Goal: Task Accomplishment & Management: Complete application form

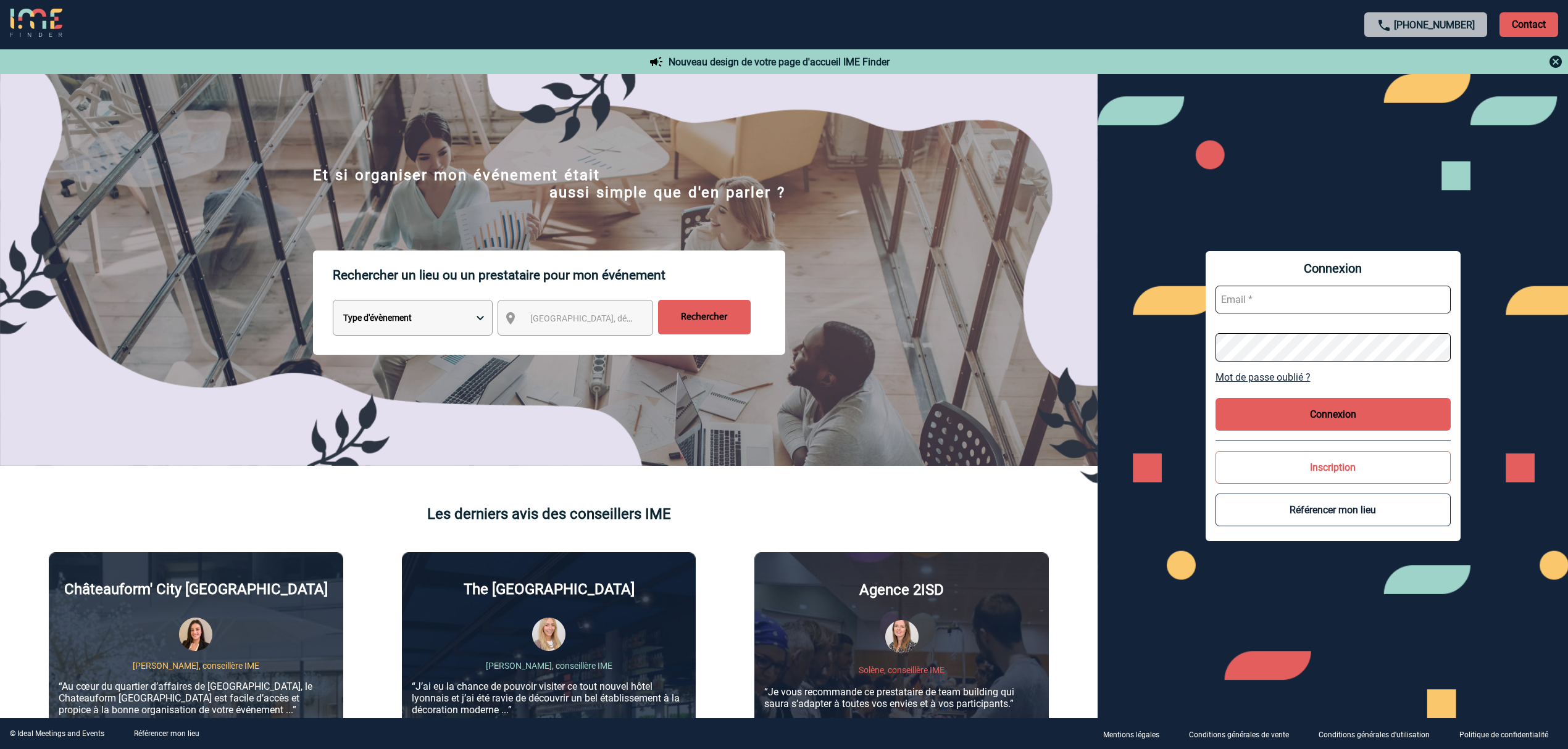
type input "lgebski@ime-groupe.com"
drag, startPoint x: 1297, startPoint y: 302, endPoint x: 1308, endPoint y: 312, distance: 14.9
click at [1297, 302] on input "lgebski@ime-groupe.com" at bounding box center [1333, 299] width 235 height 28
click at [1311, 413] on button "Connexion" at bounding box center [1333, 414] width 235 height 33
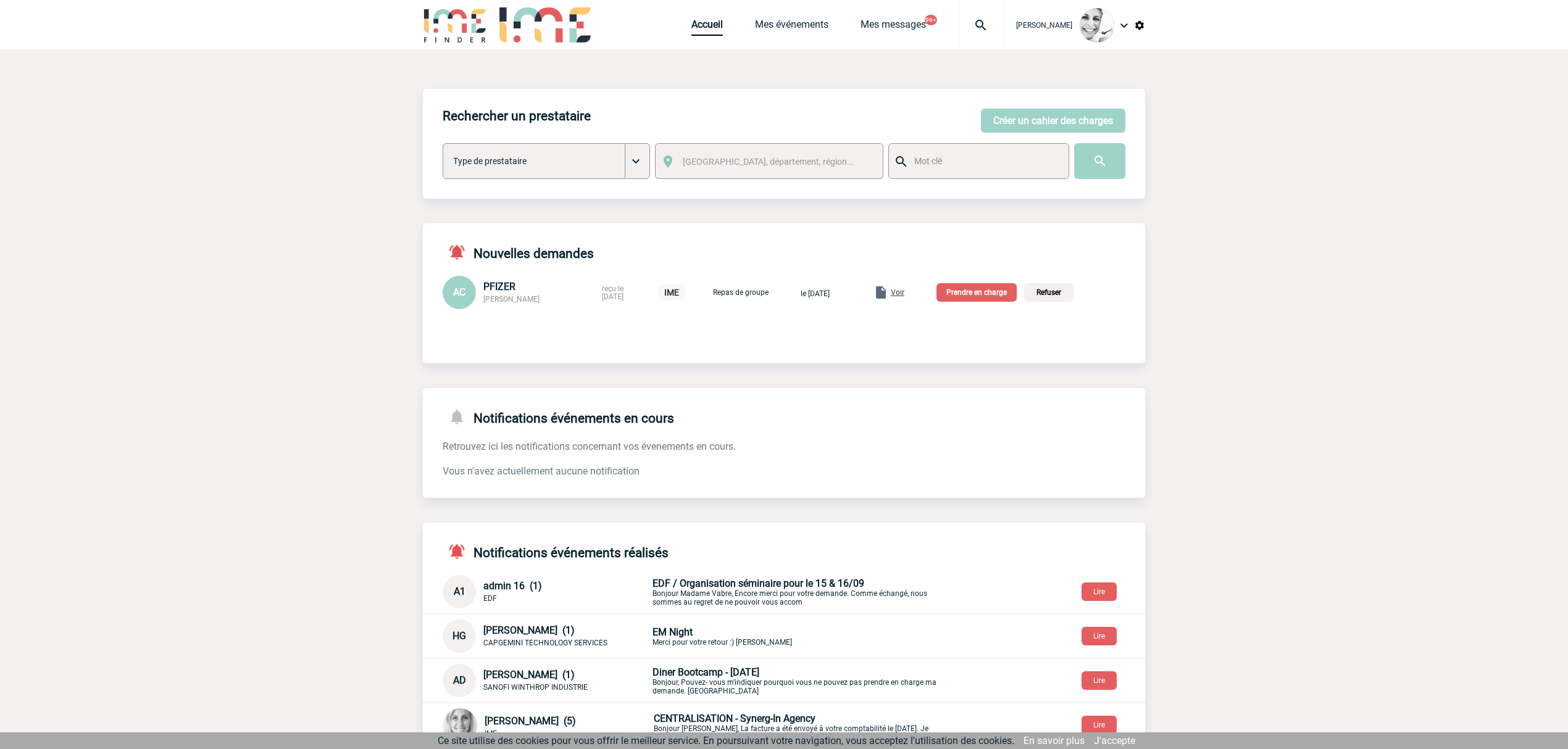
click at [982, 19] on img at bounding box center [981, 25] width 45 height 15
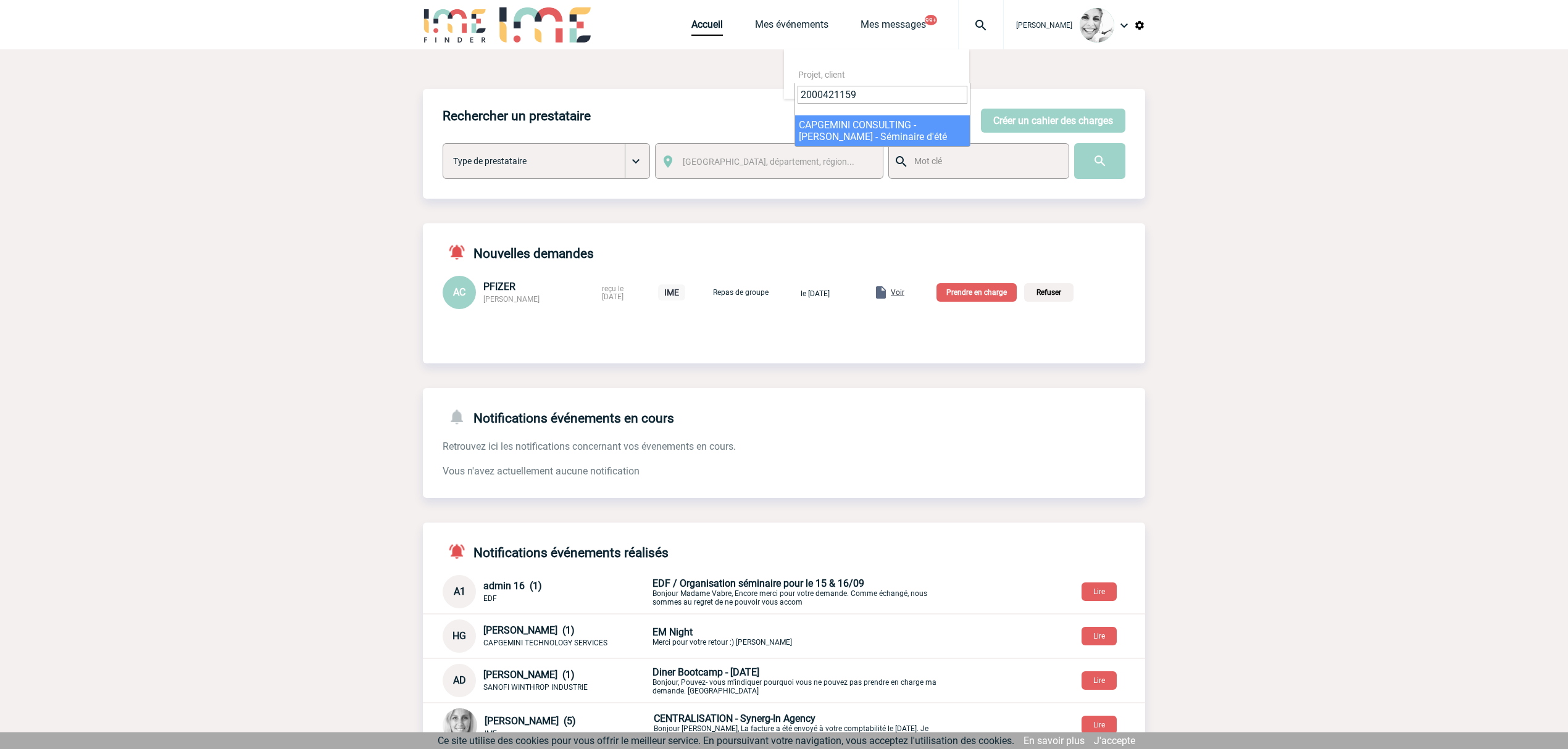
type input "2000421159"
select select "20660"
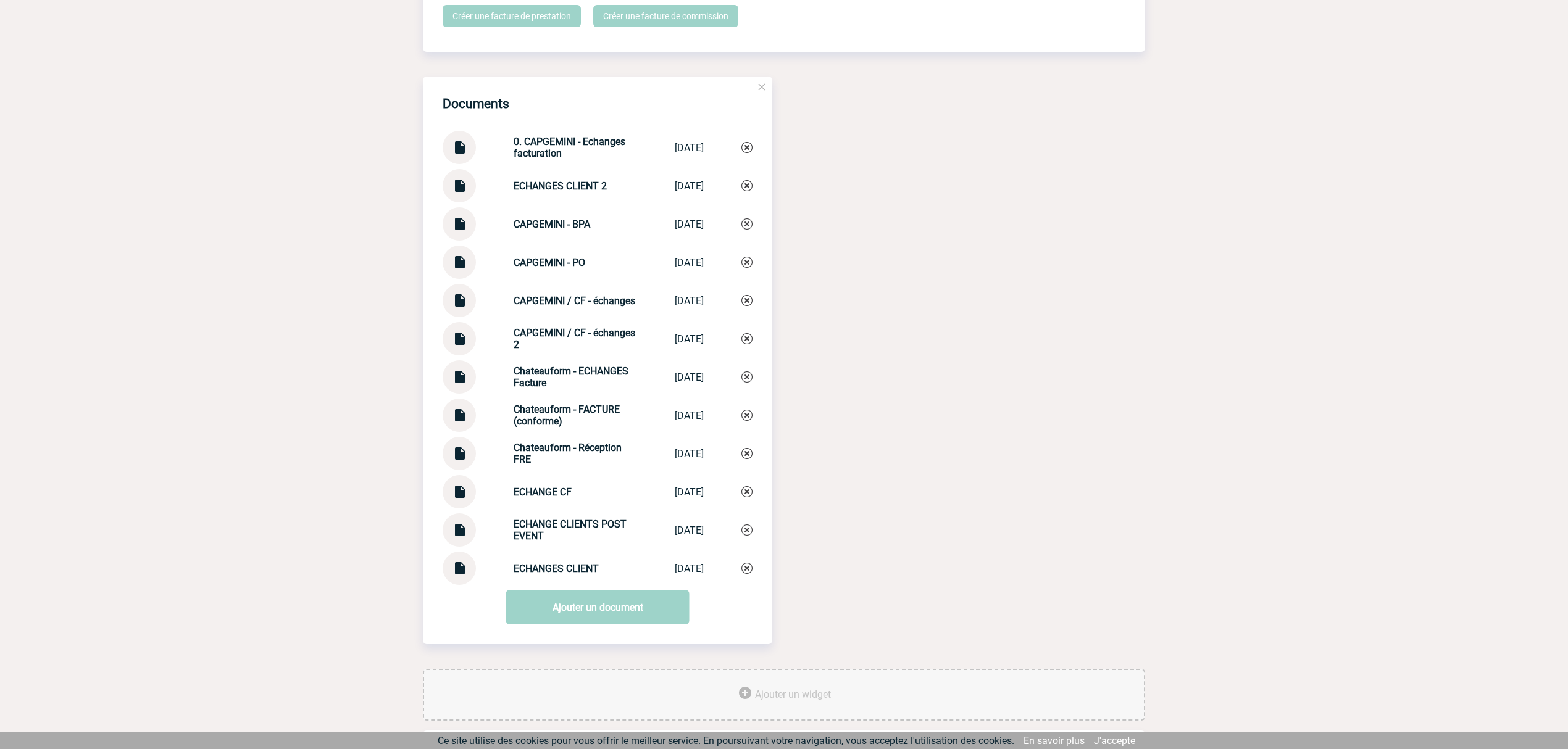
scroll to position [1307, 0]
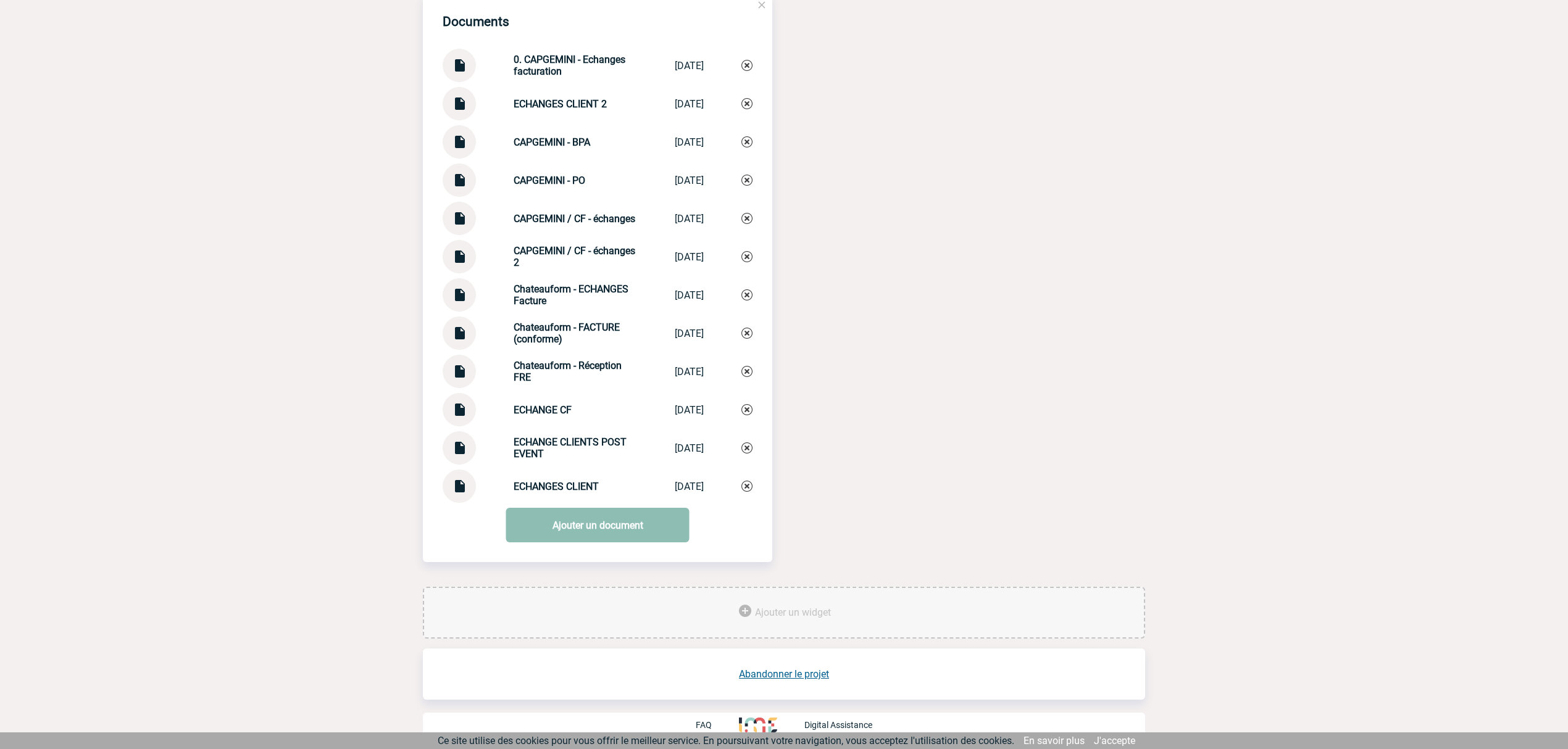
drag, startPoint x: 614, startPoint y: 529, endPoint x: 664, endPoint y: 532, distance: 50.1
click at [614, 529] on link "Ajouter un document" at bounding box center [598, 526] width 184 height 35
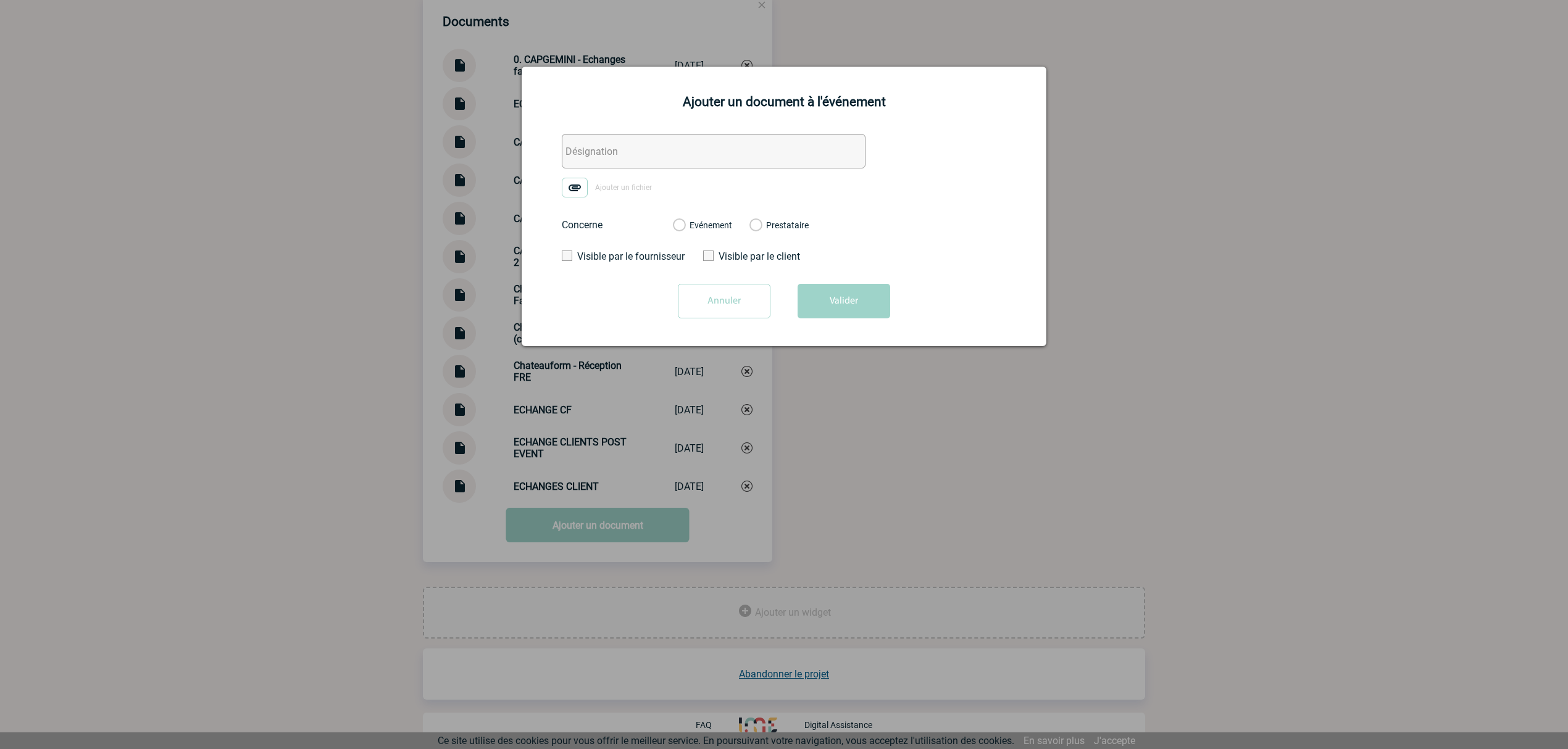
click at [639, 147] on input "text" at bounding box center [713, 151] width 304 height 35
type input "0. CAPGEMINI - Validation facture"
click at [589, 191] on label "Ajouter un fichier" at bounding box center [611, 188] width 98 height 20
click at [0, 0] on input "Ajouter un fichier" at bounding box center [0, 0] width 0 height 0
click at [685, 230] on label "Evénement" at bounding box center [679, 226] width 12 height 11
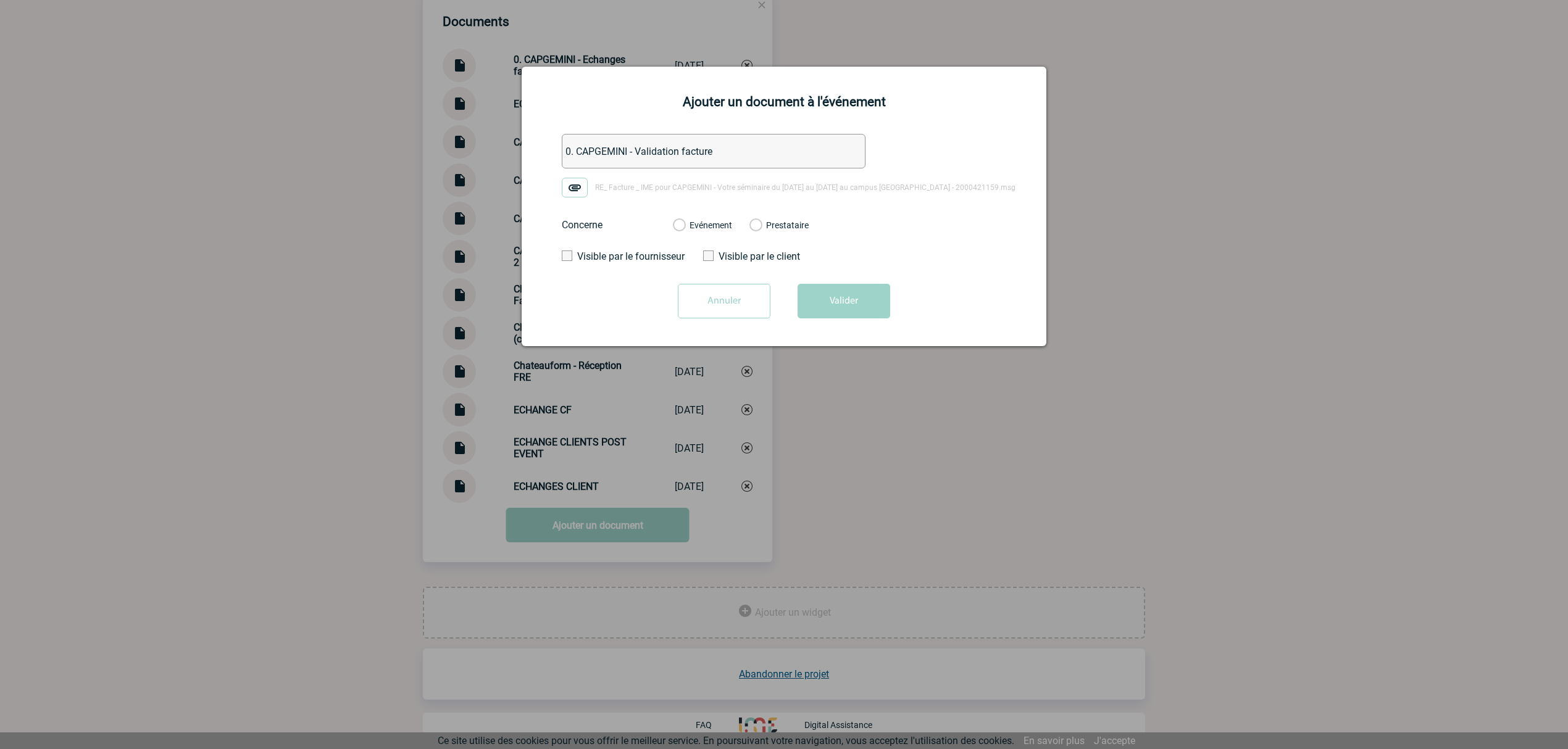
click at [0, 0] on input "Evénement" at bounding box center [0, 0] width 0 height 0
click at [841, 300] on button "Valider" at bounding box center [843, 302] width 93 height 35
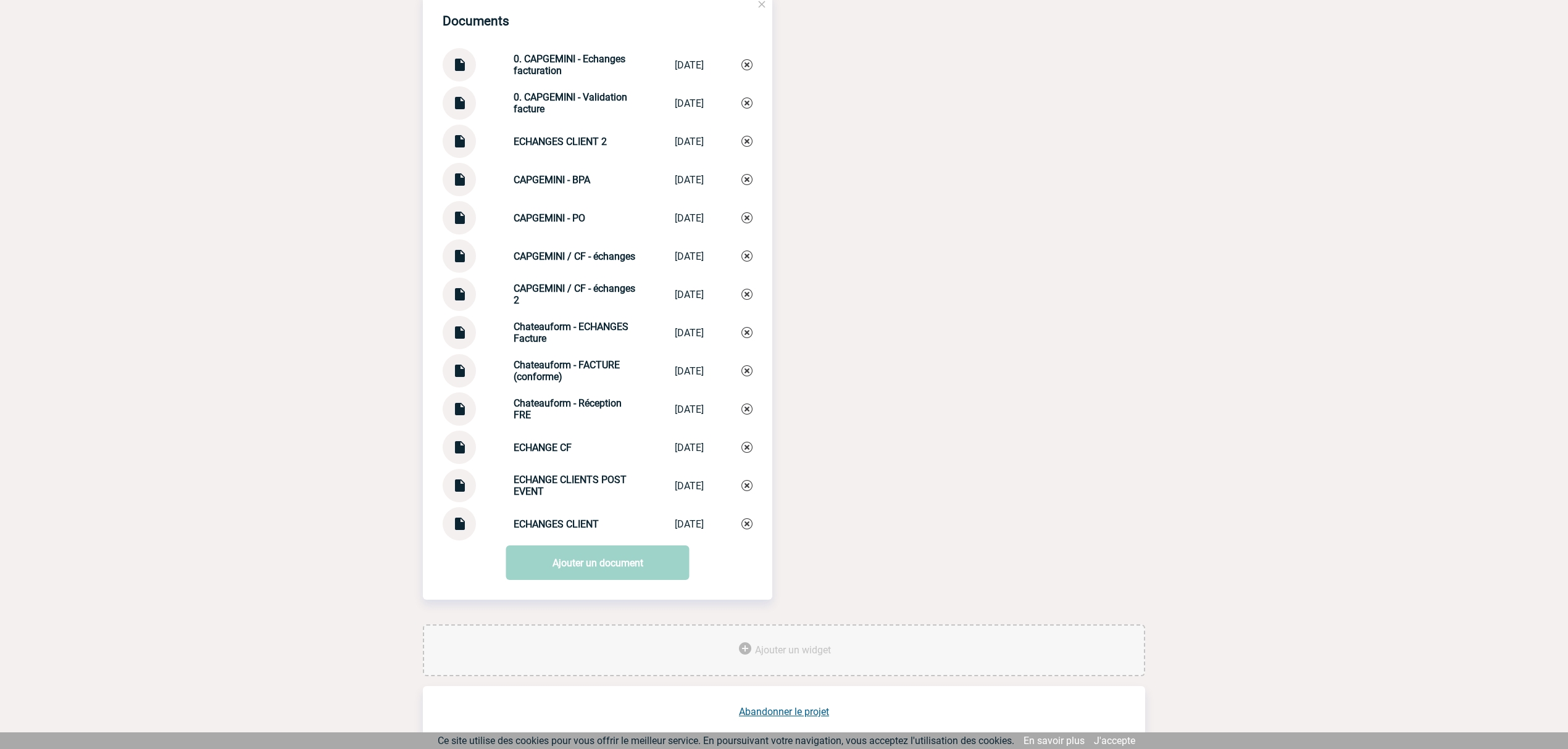
drag, startPoint x: 519, startPoint y: 75, endPoint x: 491, endPoint y: 61, distance: 31.3
click at [491, 61] on div "0. CAPGEMINI - Echanges facturation 0. CAPGEMINI -... 16/09/2025" at bounding box center [598, 65] width 310 height 34
copy strong "0. CAPGEMINI - Echanges facturation"
click at [753, 58] on div "Documents 0. CAPGEMINI - Echanges facturation 0. CAPGEMINI -... 16/09/2025 0. C…" at bounding box center [598, 267] width 349 height 547
drag, startPoint x: 746, startPoint y: 68, endPoint x: 754, endPoint y: 74, distance: 10.0
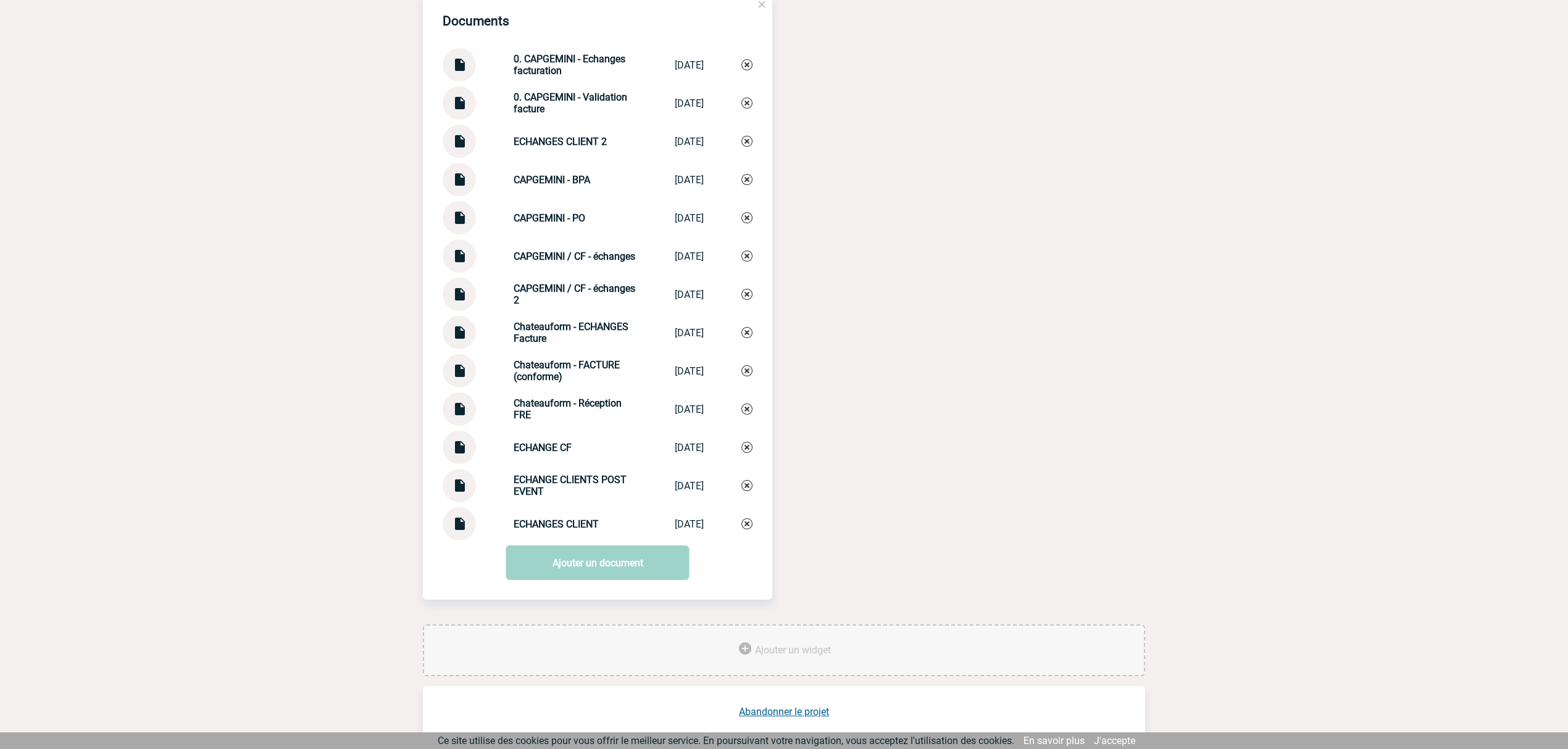
click at [746, 67] on img at bounding box center [747, 65] width 11 height 11
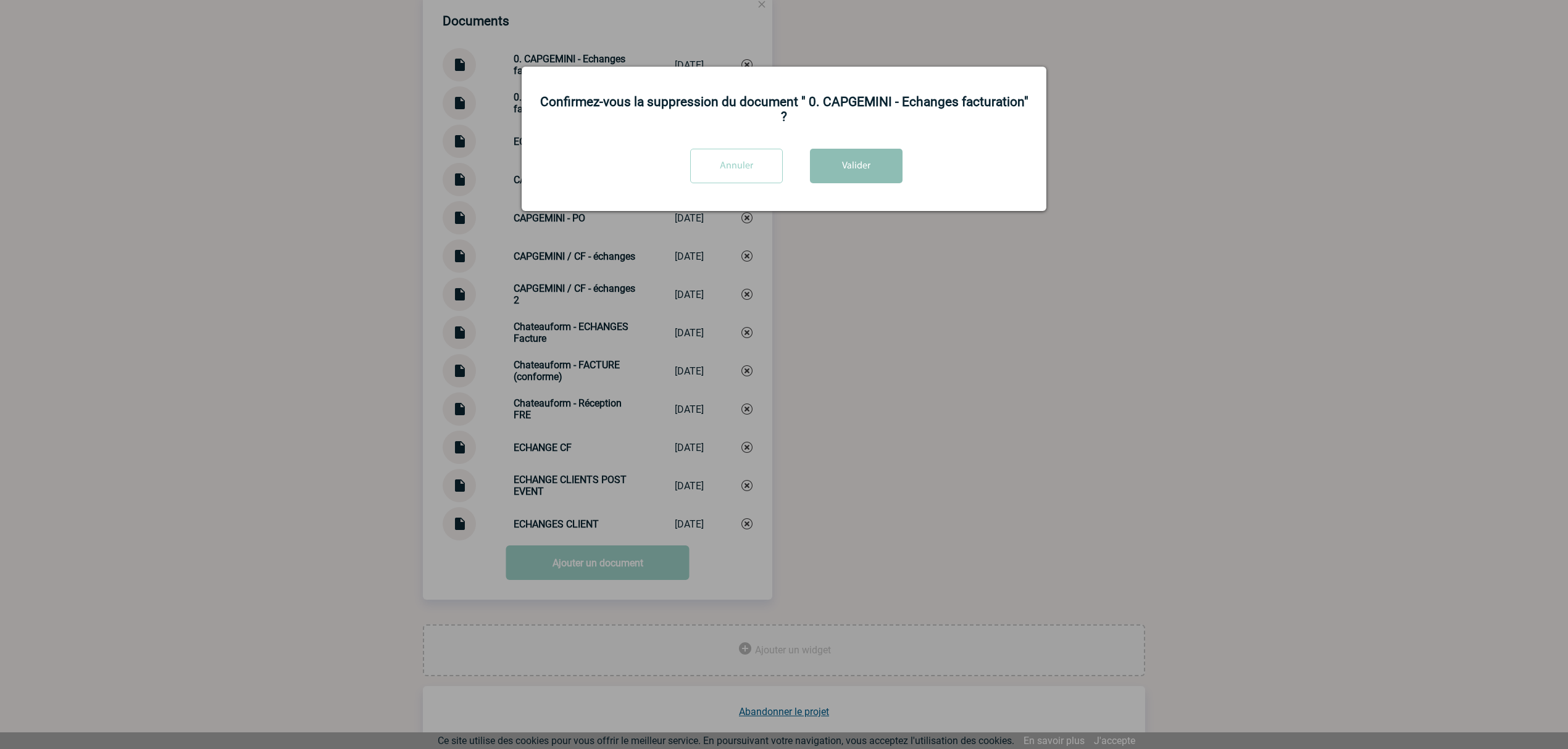
click at [866, 178] on button "Valider" at bounding box center [856, 166] width 93 height 35
click at [900, 342] on div at bounding box center [784, 374] width 1568 height 749
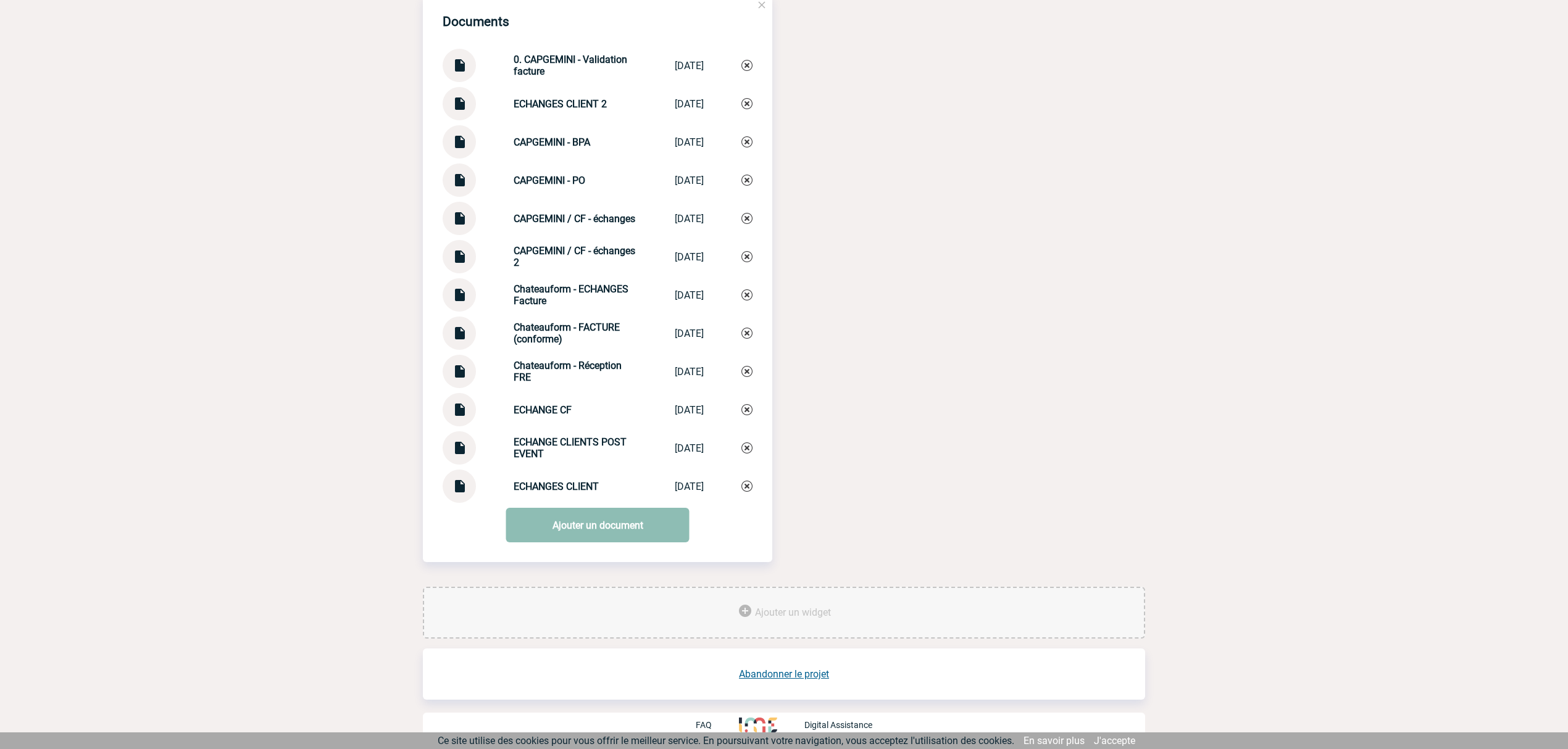
click at [575, 532] on link "Ajouter un document" at bounding box center [598, 526] width 184 height 35
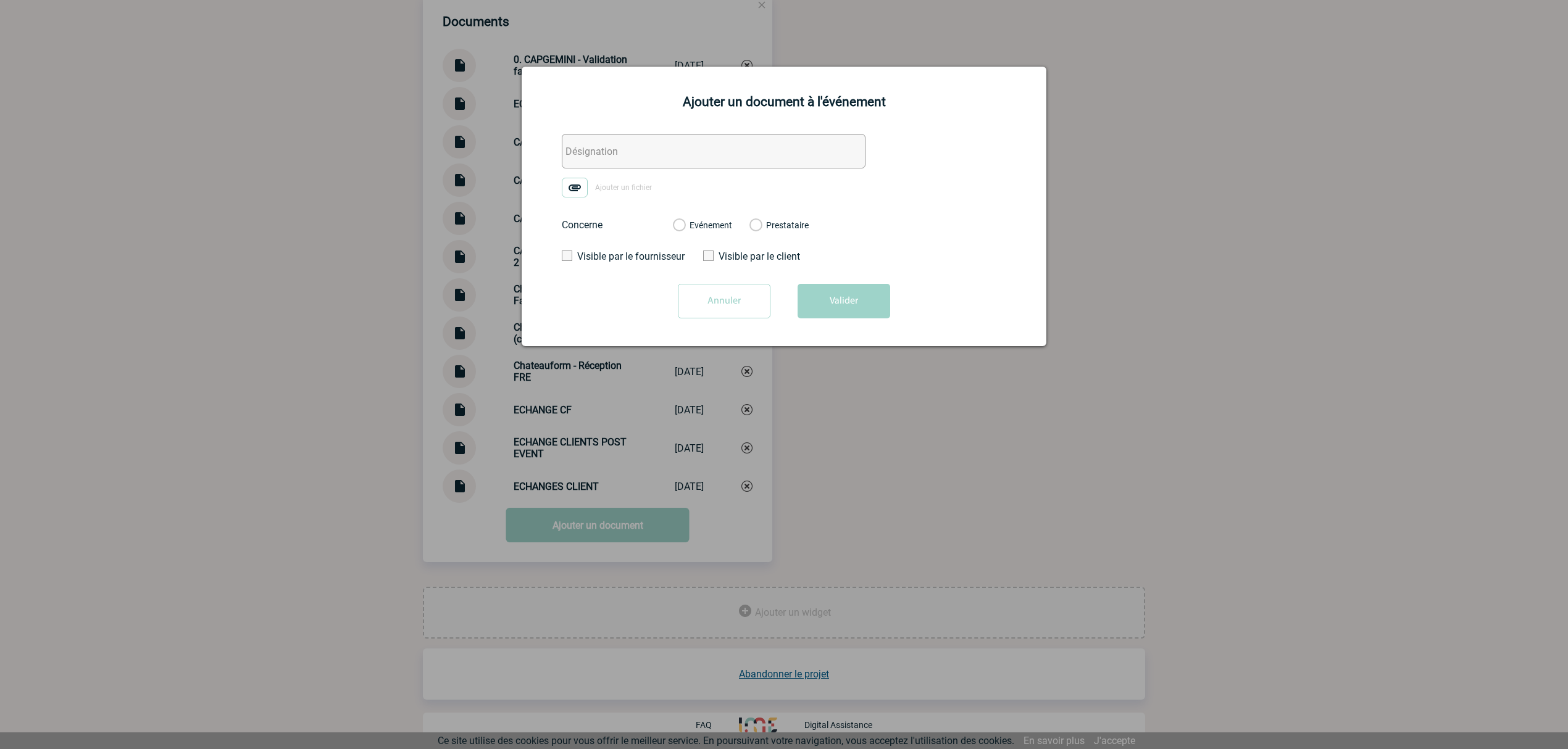
click at [591, 134] on input "text" at bounding box center [713, 151] width 304 height 35
paste input "0. CAPGEMINI - Echanges facturation"
type input "0. CAPGEMINI - Echanges facturation"
click at [575, 181] on img at bounding box center [575, 188] width 26 height 20
click at [0, 0] on input "Ajouter un fichier" at bounding box center [0, 0] width 0 height 0
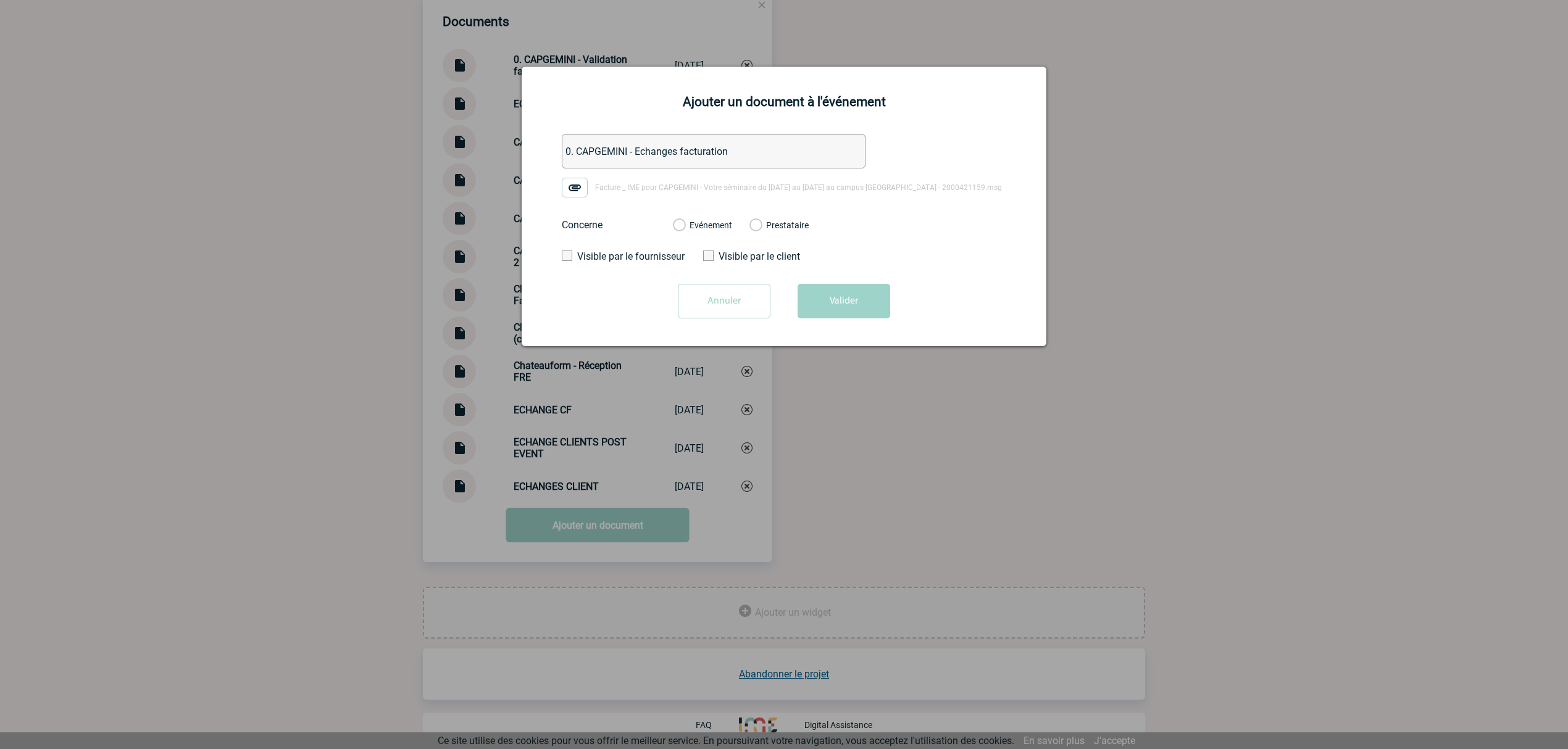
drag, startPoint x: 672, startPoint y: 227, endPoint x: 680, endPoint y: 228, distance: 8.1
click at [673, 227] on div "Evénement Prestataire" at bounding box center [741, 225] width 156 height 32
click at [694, 235] on div "Evénement Prestataire" at bounding box center [741, 225] width 156 height 32
click at [685, 228] on label "Evénement" at bounding box center [679, 226] width 12 height 11
click at [0, 0] on input "Evénement" at bounding box center [0, 0] width 0 height 0
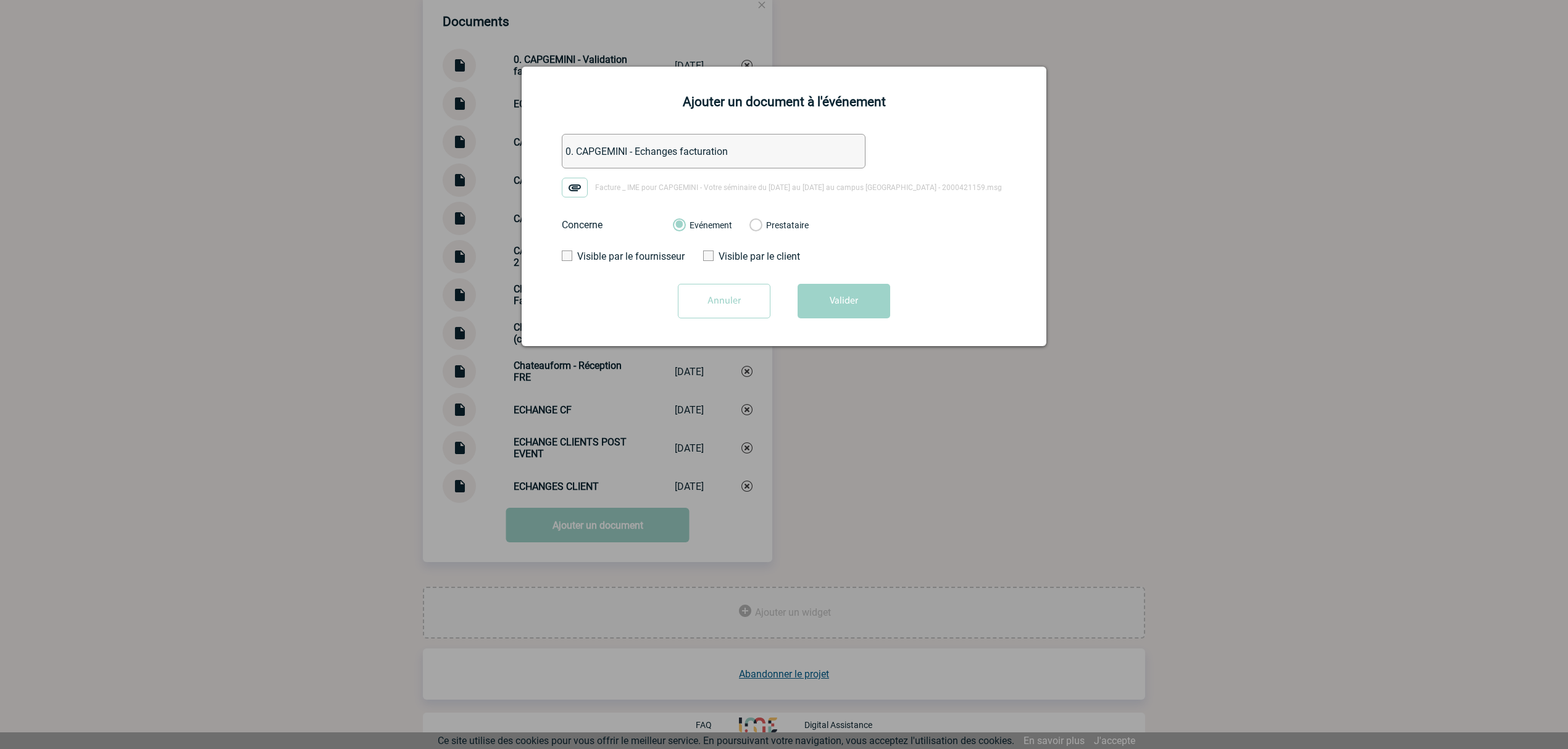
click at [843, 289] on button "Valider" at bounding box center [843, 302] width 93 height 35
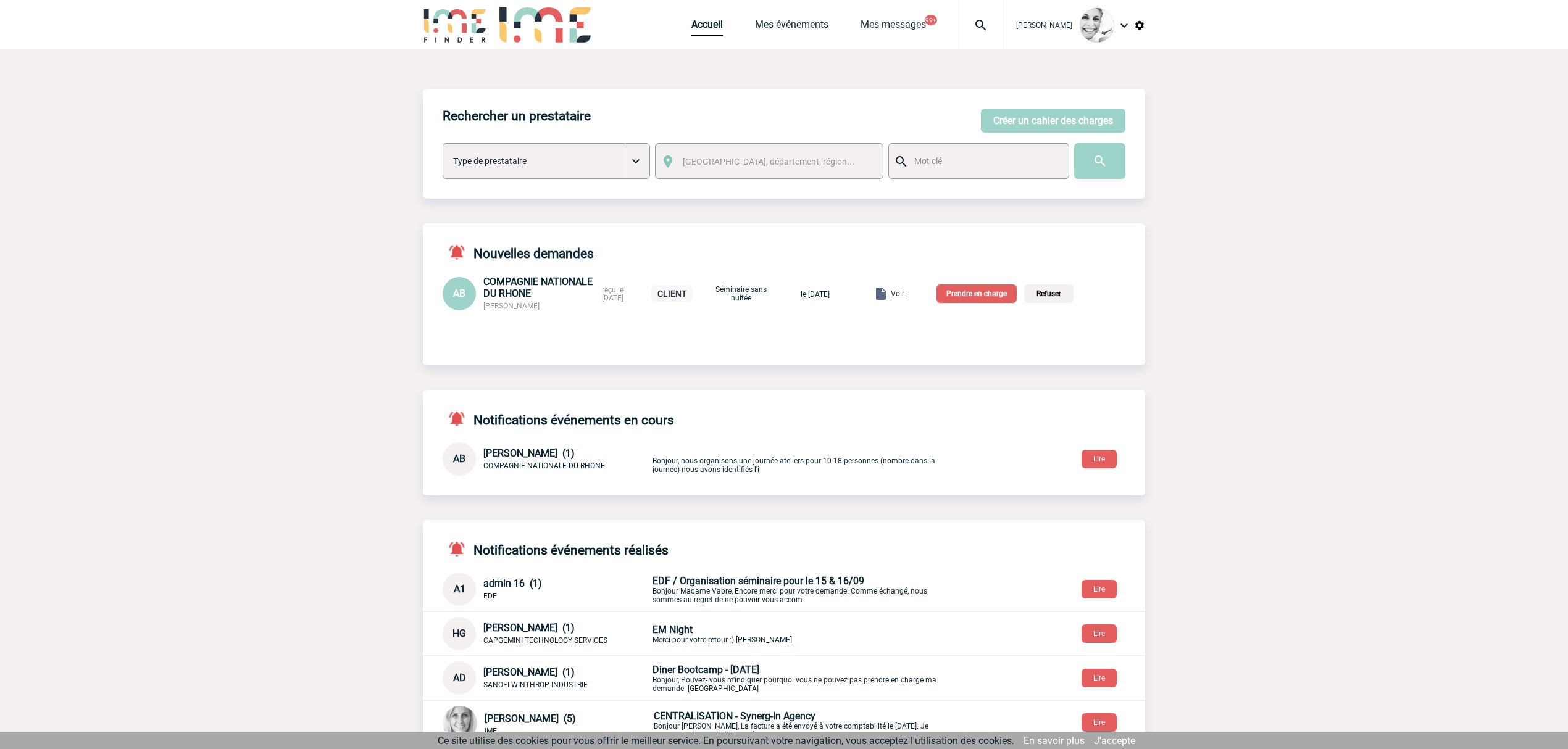
click at [989, 21] on img at bounding box center [981, 25] width 45 height 15
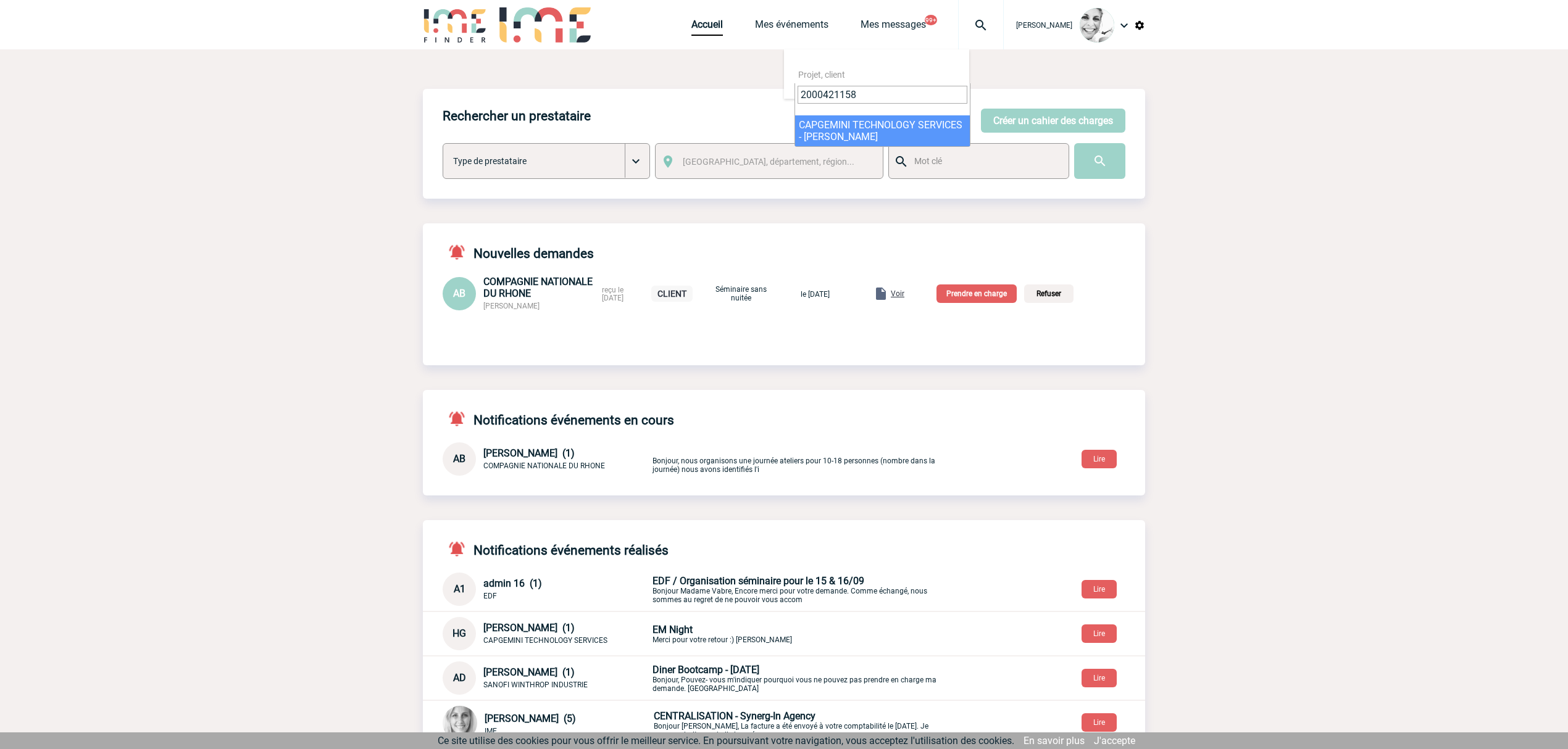
type input "2000421158"
select select "20659"
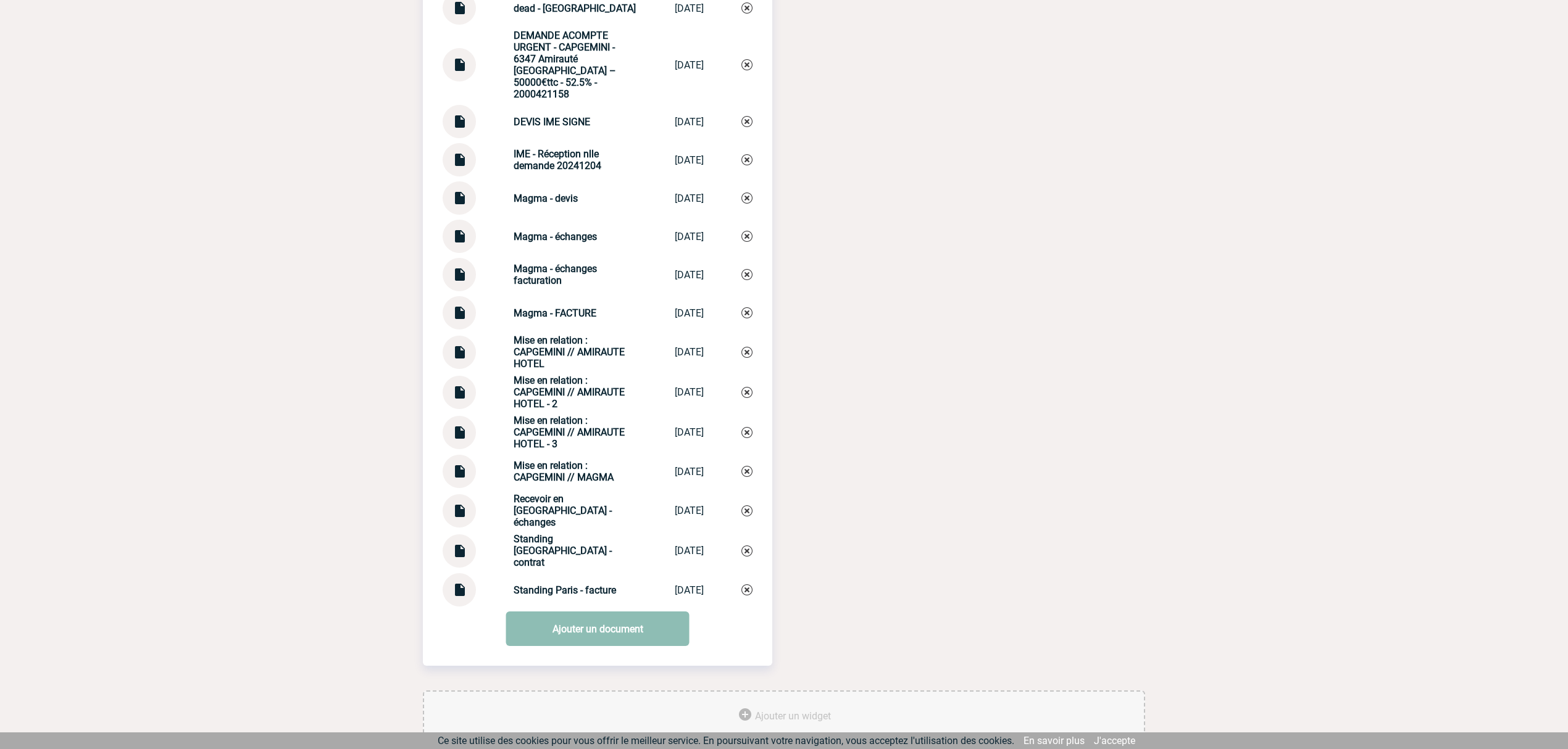
scroll to position [2885, 0]
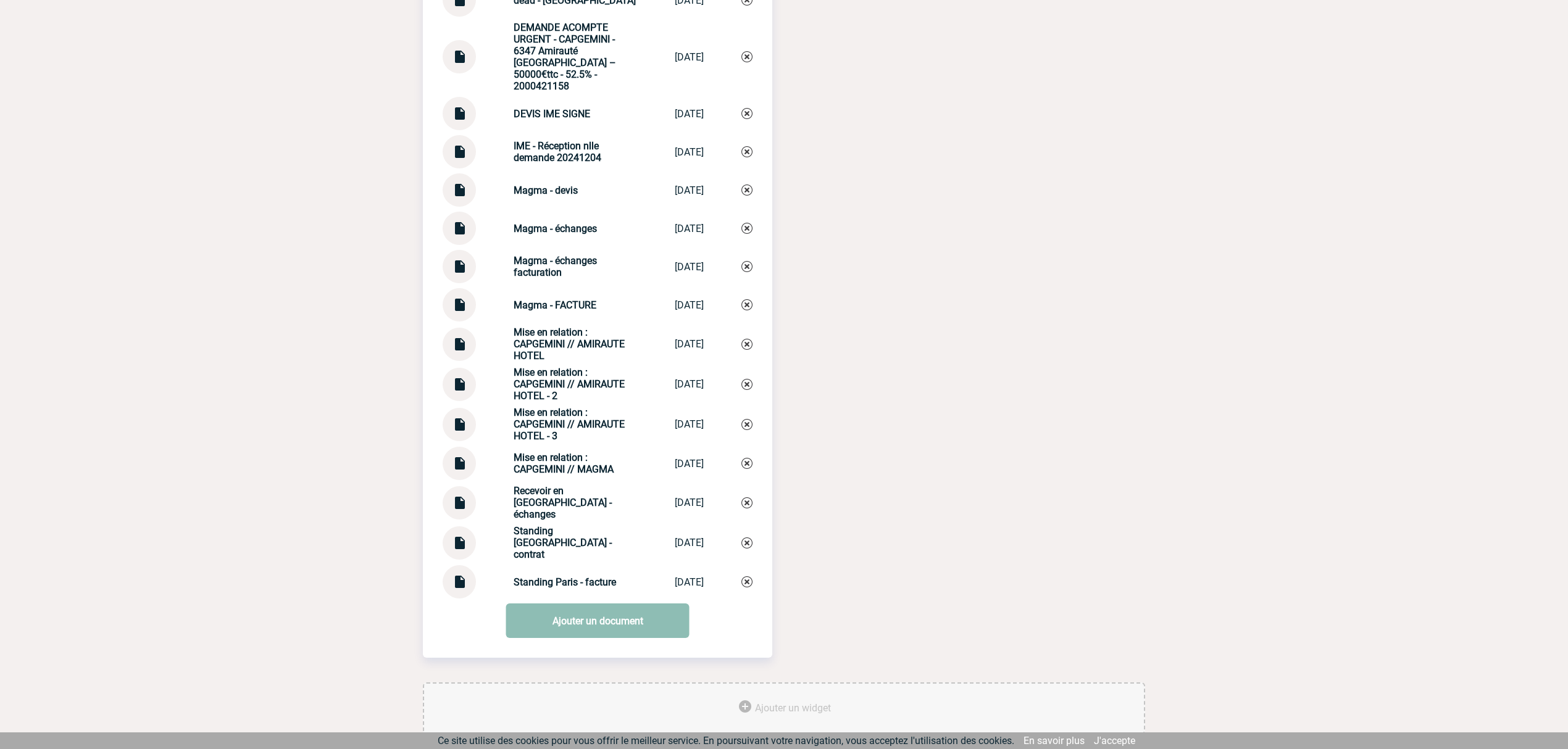
click at [591, 604] on link "Ajouter un document" at bounding box center [598, 621] width 184 height 35
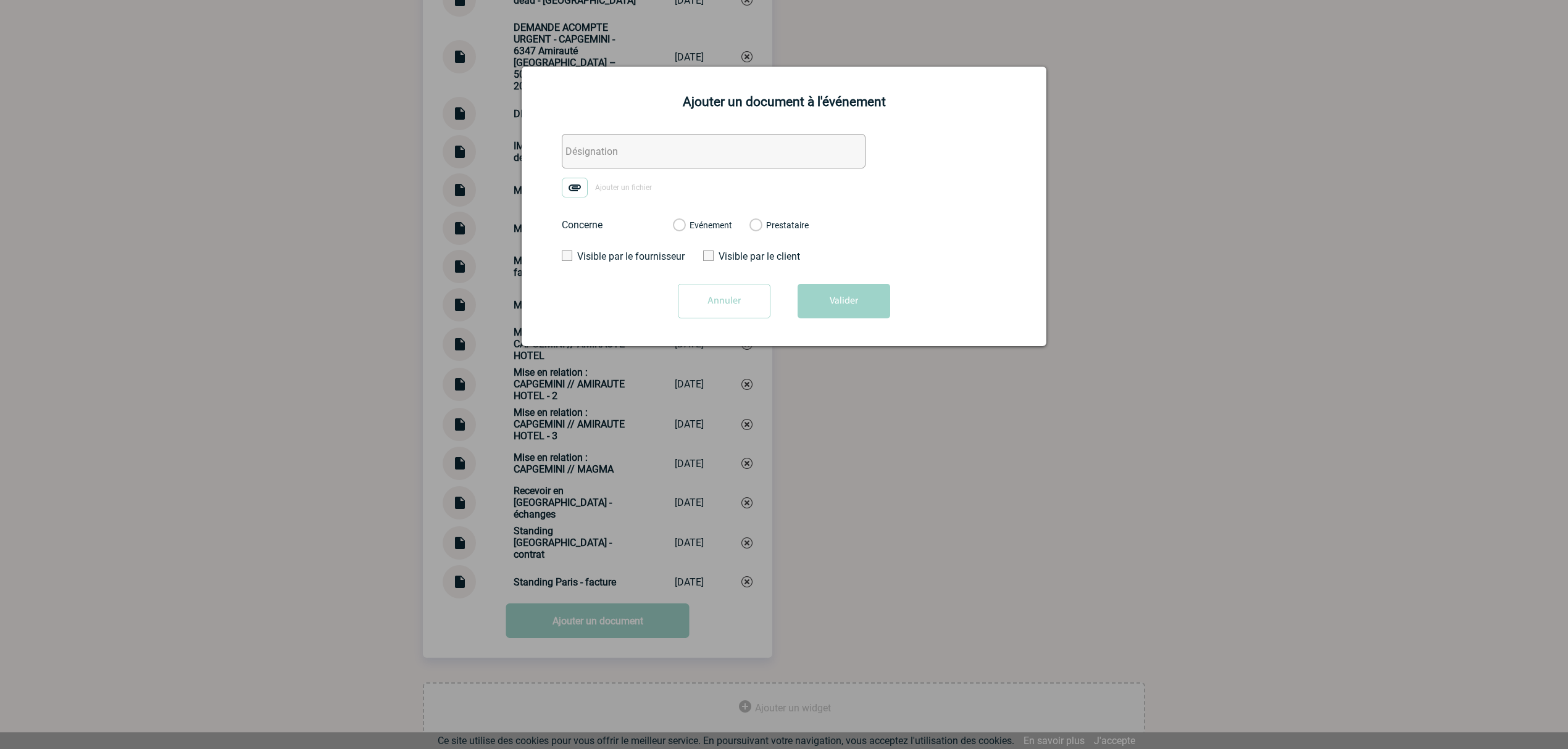
click at [604, 156] on input "text" at bounding box center [713, 151] width 304 height 35
paste input "2000421158"
click at [730, 144] on input "0. MAGMA - Réception BDC" at bounding box center [713, 151] width 304 height 35
paste input "4500222817"
type input "0. MAGMA - Réception BDC 4500222817"
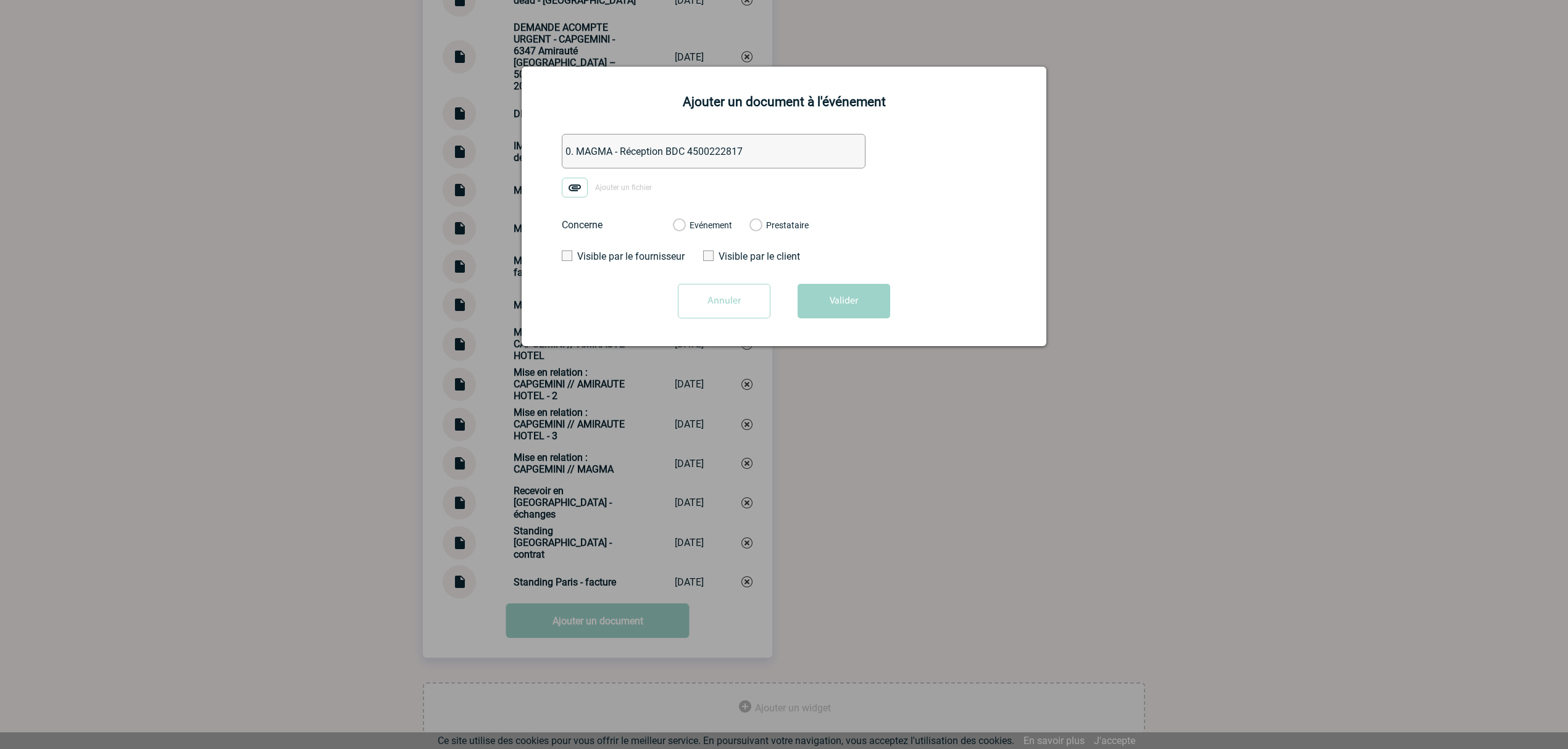
click at [584, 184] on img at bounding box center [575, 188] width 26 height 20
click at [0, 0] on input "Ajouter un fichier" at bounding box center [0, 0] width 0 height 0
drag, startPoint x: 704, startPoint y: 228, endPoint x: 792, endPoint y: 281, distance: 102.7
click at [707, 232] on div "Evénement" at bounding box center [702, 225] width 59 height 13
drag, startPoint x: 801, startPoint y: 290, endPoint x: 801, endPoint y: 297, distance: 7.0
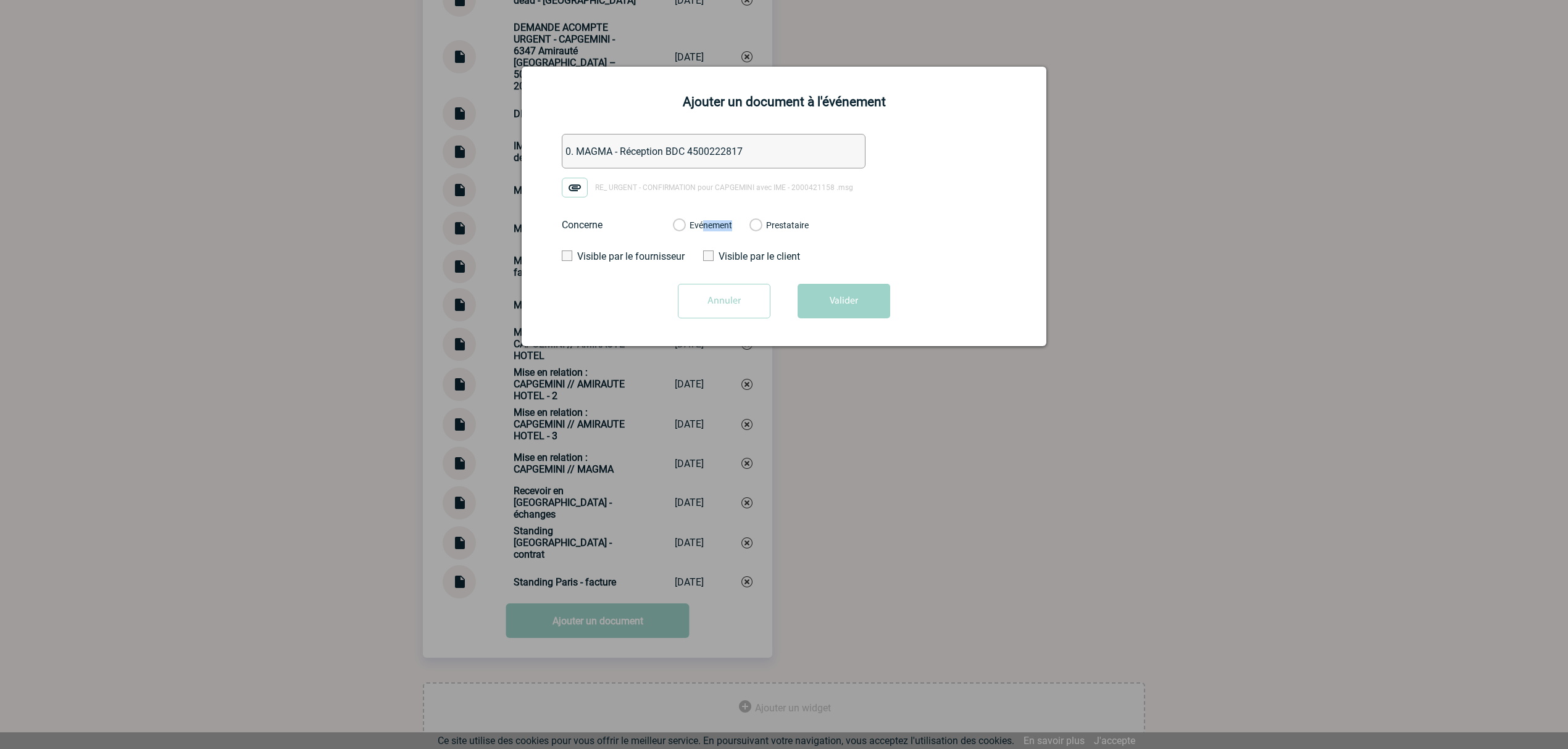
click at [801, 292] on button "Valider" at bounding box center [843, 302] width 93 height 35
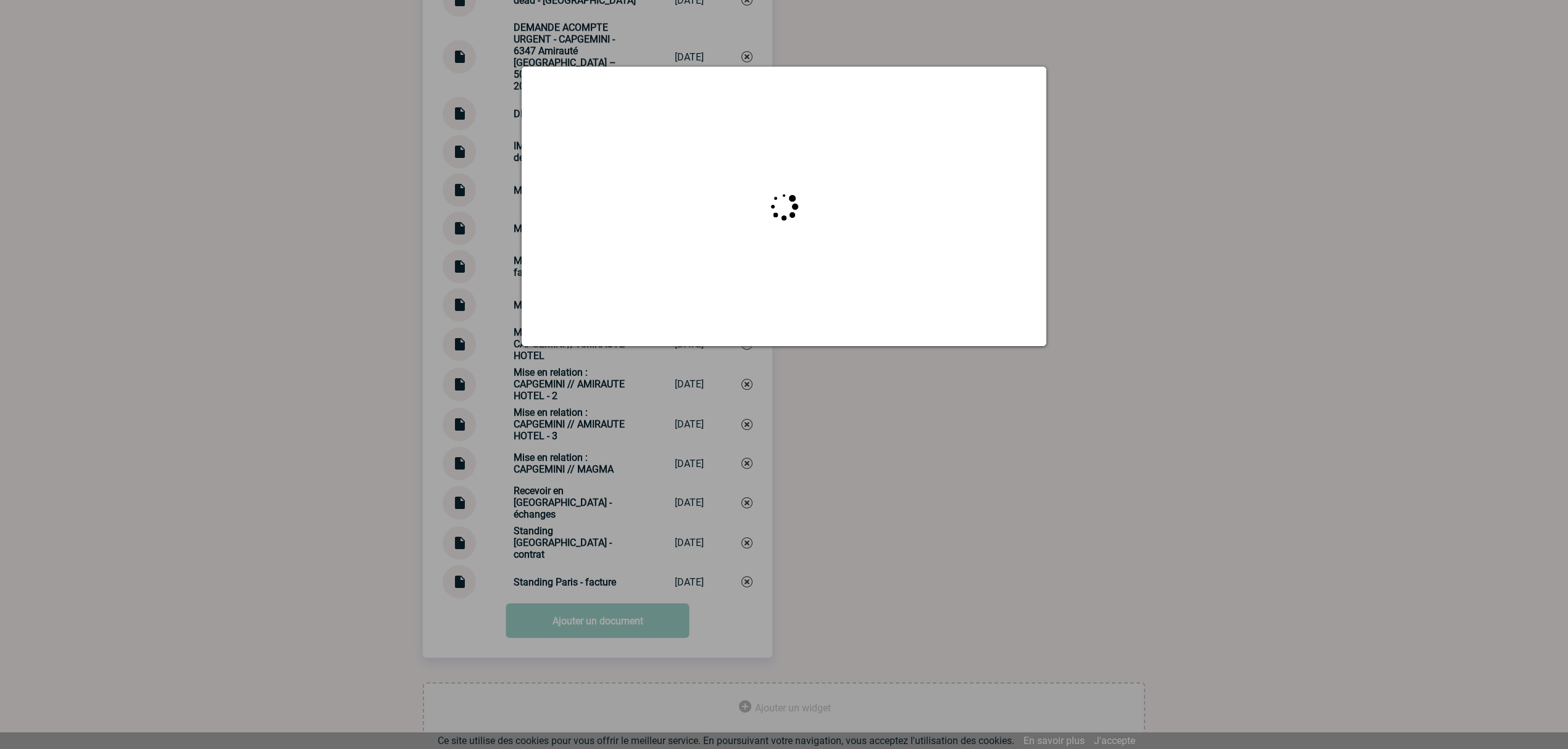
click at [704, 232] on div at bounding box center [784, 206] width 525 height 280
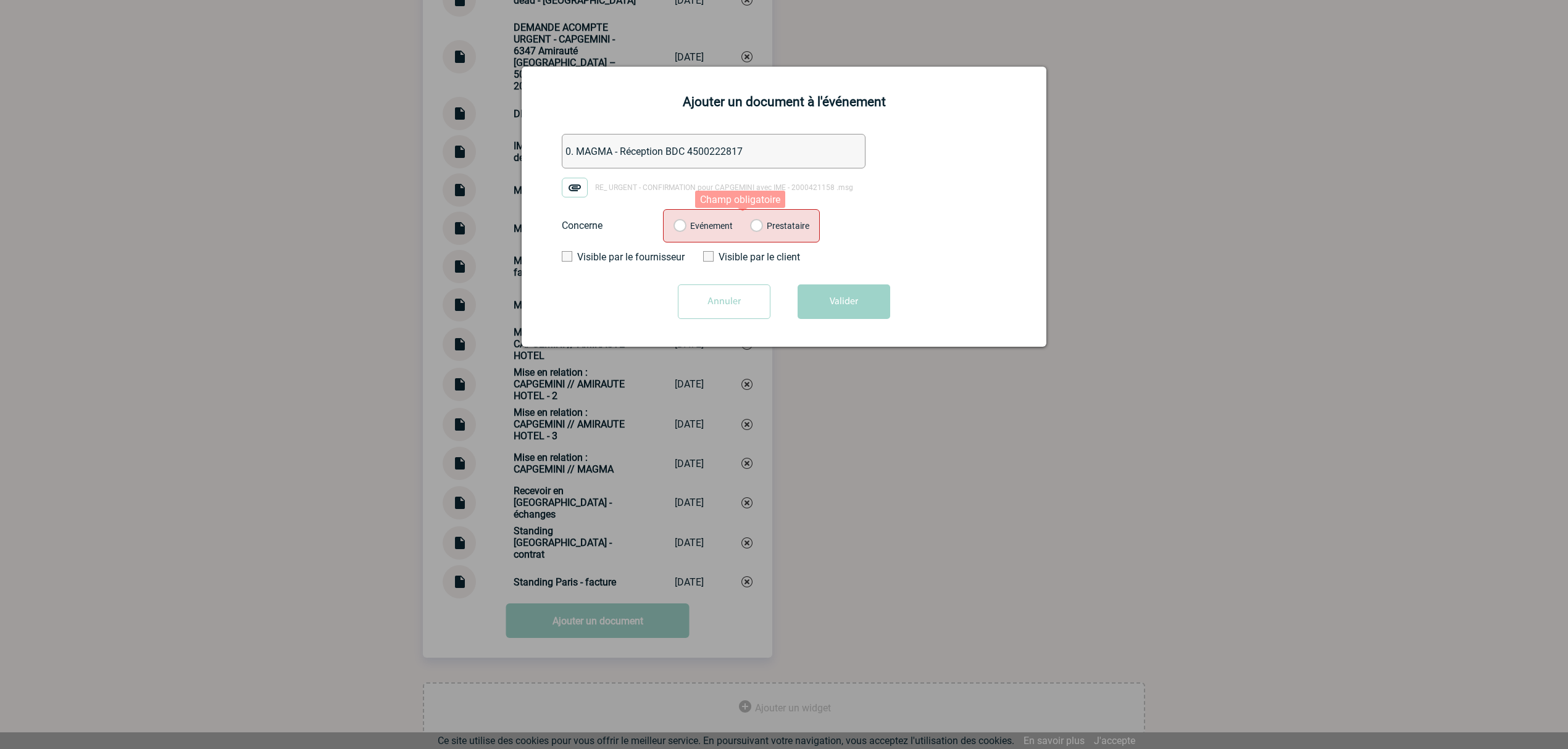
click at [686, 232] on label "Evénement" at bounding box center [679, 227] width 12 height 11
click at [0, 0] on input "Evénement" at bounding box center [0, 0] width 0 height 0
drag, startPoint x: 811, startPoint y: 296, endPoint x: 371, endPoint y: 464, distance: 471.0
click at [811, 297] on button "Valider" at bounding box center [843, 302] width 93 height 35
